Goal: Task Accomplishment & Management: Complete application form

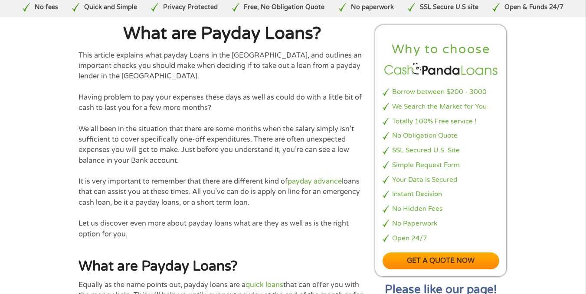
scroll to position [297, 0]
click at [417, 257] on link "Get a quote now" at bounding box center [440, 261] width 117 height 17
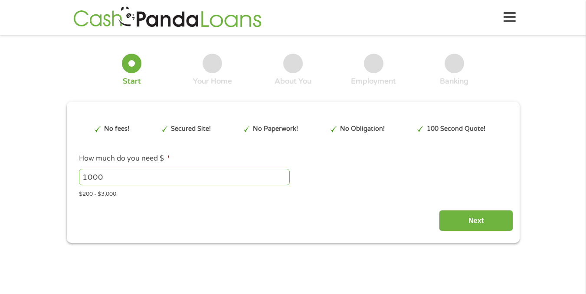
type input "Cj0KCQjw_rPGBhCbARIsABjq9cfM8ukGkaFUuwkd7qXwzBdQP9M_4-0Hr2d3zzOGAlxCQ4TARi5y20I…"
click at [467, 218] on input "Next" at bounding box center [476, 220] width 74 height 21
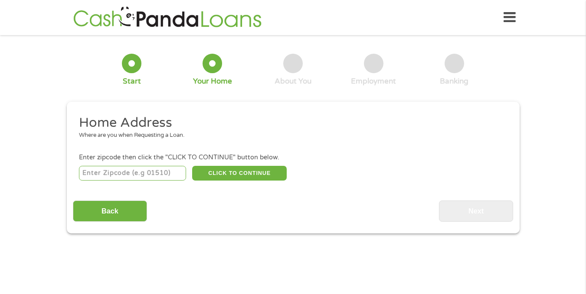
click at [152, 172] on input "number" at bounding box center [132, 173] width 107 height 15
type input "79928"
click at [246, 175] on button "CLICK TO CONTINUE" at bounding box center [239, 173] width 95 height 15
type input "79928"
type input "[GEOGRAPHIC_DATA]"
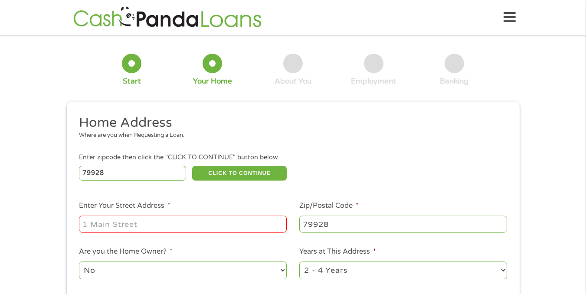
click at [203, 229] on input "Enter Your Street Address *" at bounding box center [183, 224] width 208 height 16
type input "12452 FLORA ALBA DR"
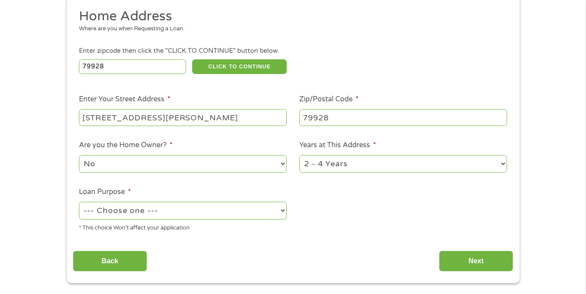
scroll to position [107, 0]
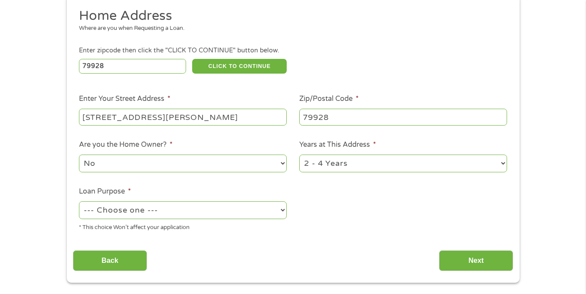
click at [344, 166] on select "1 Year or less 1 - 2 Years 2 - 4 Years Over 4 Years" at bounding box center [403, 164] width 208 height 18
select select "60months"
click at [299, 155] on select "1 Year or less 1 - 2 Years 2 - 4 Years Over 4 Years" at bounding box center [403, 164] width 208 height 18
click at [213, 212] on select "--- Choose one --- Pay Bills Debt Consolidation Home Improvement Major Purchase…" at bounding box center [183, 211] width 208 height 18
select select "other"
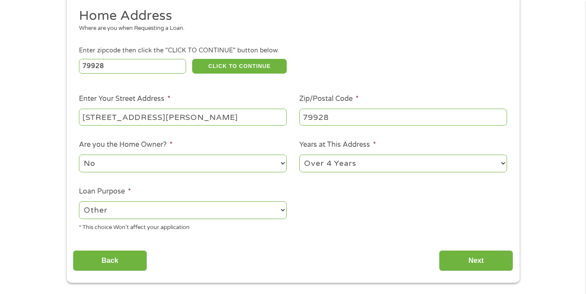
click at [79, 202] on select "--- Choose one --- Pay Bills Debt Consolidation Home Improvement Major Purchase…" at bounding box center [183, 211] width 208 height 18
click at [467, 265] on input "Next" at bounding box center [476, 261] width 74 height 21
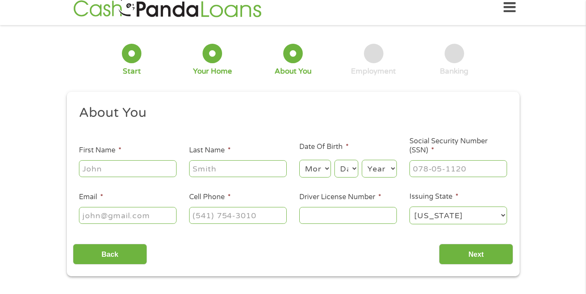
scroll to position [0, 0]
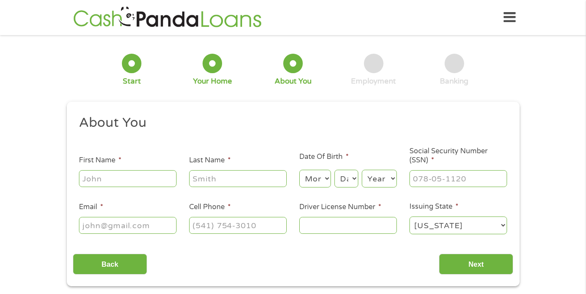
click at [141, 179] on input "First Name *" at bounding box center [128, 178] width 98 height 16
type input "Michael"
type input "Mendoza"
type input "michaelmendoza9966@gmail.com"
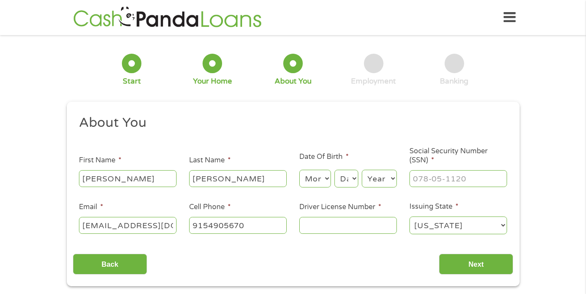
type input "(915) 490-5670"
click at [319, 180] on select "Month 1 2 3 4 5 6 7 8 9 10 11 12" at bounding box center [315, 179] width 32 height 18
select select "1"
click at [299, 170] on select "Month 1 2 3 4 5 6 7 8 9 10 11 12" at bounding box center [315, 179] width 32 height 18
click at [348, 172] on select "Day 1 2 3 4 5 6 7 8 9 10 11 12 13 14 15 16 17 18 19 20 21 22 23 24 25 26 27 28 …" at bounding box center [345, 179] width 23 height 18
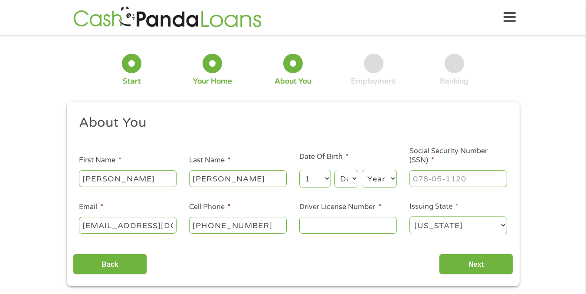
select select "12"
click at [334, 170] on select "Day 1 2 3 4 5 6 7 8 9 10 11 12 13 14 15 16 17 18 19 20 21 22 23 24 25 26 27 28 …" at bounding box center [345, 179] width 23 height 18
click at [389, 183] on select "Year 2007 2006 2005 2004 2003 2002 2001 2000 1999 1998 1997 1996 1995 1994 1993…" at bounding box center [379, 179] width 35 height 18
select select "2004"
click at [362, 170] on select "Year 2007 2006 2005 2004 2003 2002 2001 2000 1999 1998 1997 1996 1995 1994 1993…" at bounding box center [379, 179] width 35 height 18
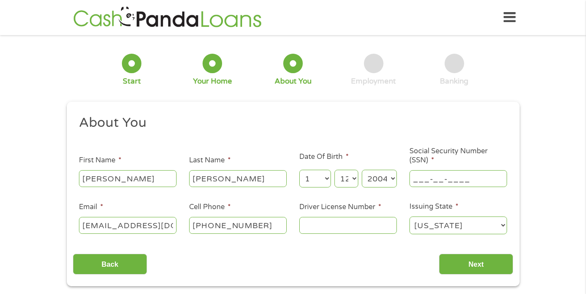
click at [435, 172] on input "___-__-____" at bounding box center [458, 178] width 98 height 16
type input "633-90-2091"
type input "(915) 341-3964"
click at [337, 229] on input "Driver License Number *" at bounding box center [348, 225] width 98 height 16
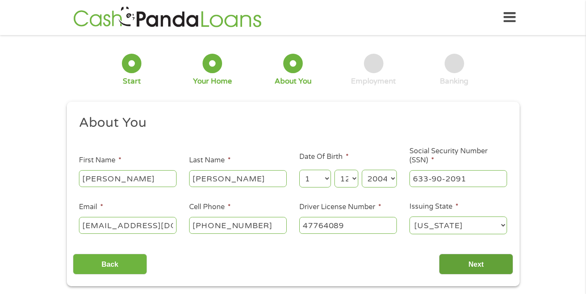
type input "47764089"
click at [488, 266] on input "Next" at bounding box center [476, 264] width 74 height 21
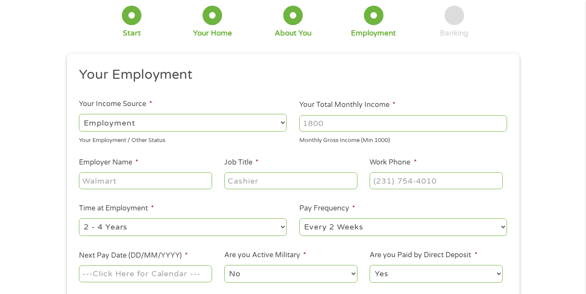
scroll to position [49, 0]
click at [329, 131] on input "Your Total Monthly Income *" at bounding box center [403, 122] width 208 height 16
type input "2400"
click at [150, 181] on input "Employer Name *" at bounding box center [145, 180] width 133 height 16
type input "First Convenience Bank"
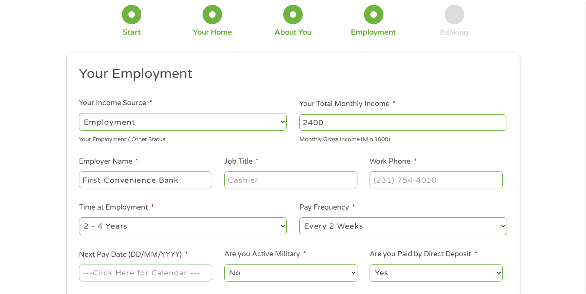
click at [240, 178] on input "Job Title *" at bounding box center [290, 180] width 133 height 16
type input "Bank Teller"
click at [385, 175] on input "(___) ___-____" at bounding box center [435, 180] width 133 height 16
type input "(800) 677-9801"
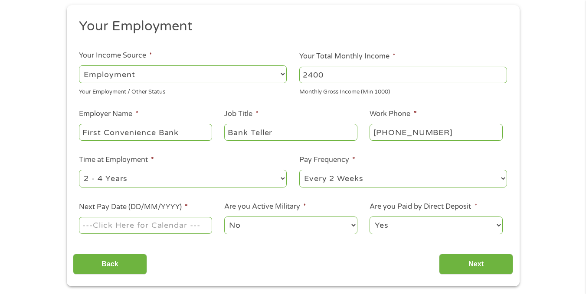
click at [192, 178] on select "--- Choose one --- 1 Year or less 1 - 2 Years 2 - 4 Years Over 4 Years" at bounding box center [183, 179] width 208 height 18
click at [79, 170] on select "--- Choose one --- 1 Year or less 1 - 2 Years 2 - 4 Years Over 4 Years" at bounding box center [183, 179] width 208 height 18
click at [150, 225] on input "Next Pay Date (DD/MM/YYYY) *" at bounding box center [145, 225] width 133 height 16
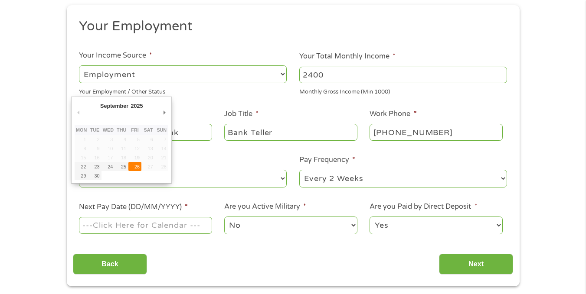
type input "26/09/2025"
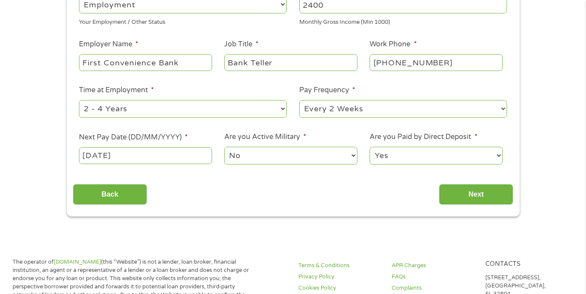
scroll to position [167, 0]
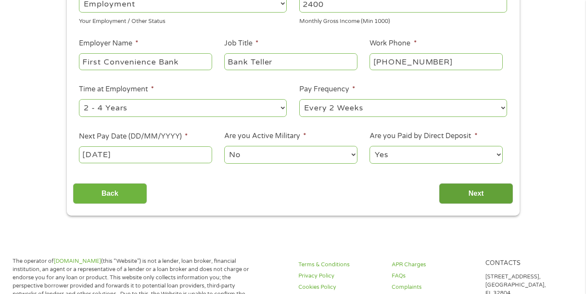
click at [488, 197] on input "Next" at bounding box center [476, 193] width 74 height 21
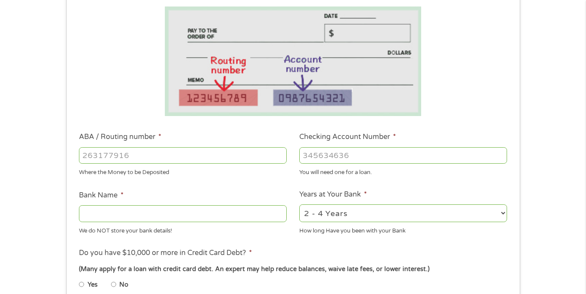
scroll to position [150, 0]
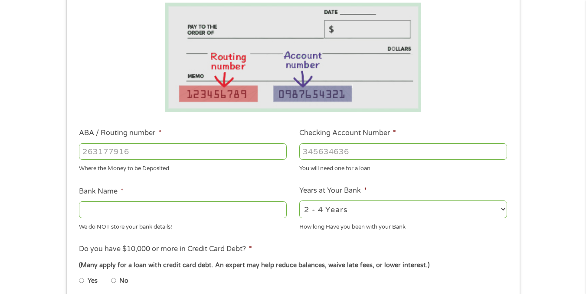
click at [214, 147] on input "ABA / Routing number *" at bounding box center [183, 152] width 208 height 16
type input "111906271"
type input "FIRST NATIONAL BANK TEXAS"
type input "111906271"
click at [323, 152] on input "Checking Account Number *" at bounding box center [403, 152] width 208 height 16
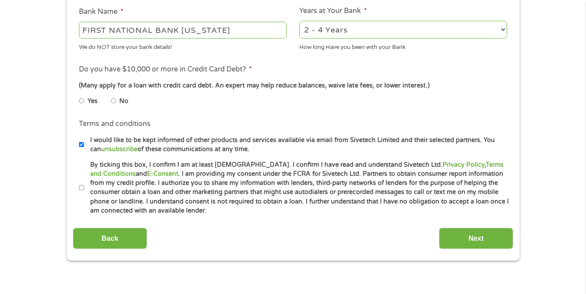
scroll to position [331, 0]
type input "534230768"
click at [117, 101] on li "No" at bounding box center [126, 100] width 31 height 17
click at [114, 101] on input "No" at bounding box center [113, 101] width 5 height 14
radio input "true"
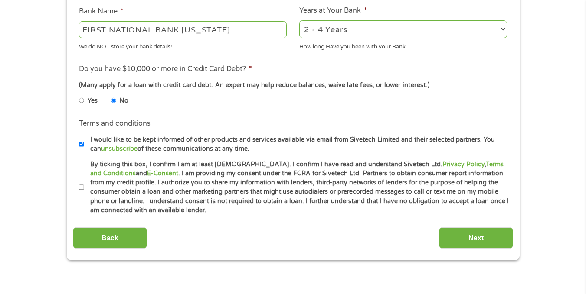
click at [82, 183] on input "By ticking this box, I confirm I am at least 18 years old. I confirm I have rea…" at bounding box center [81, 188] width 5 height 14
checkbox input "true"
click at [457, 237] on input "Next" at bounding box center [476, 238] width 74 height 21
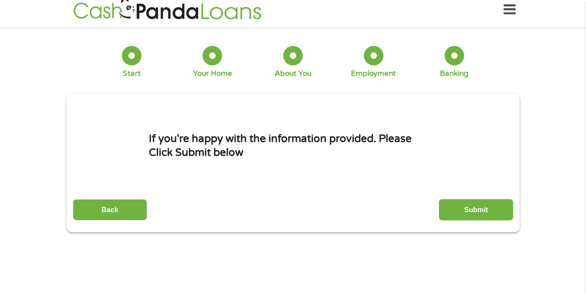
scroll to position [0, 0]
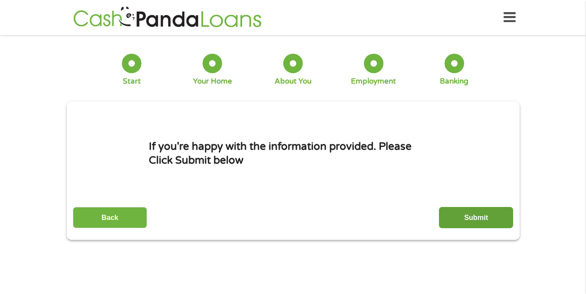
click at [470, 213] on input "Submit" at bounding box center [476, 217] width 74 height 21
